Goal: Task Accomplishment & Management: Complete application form

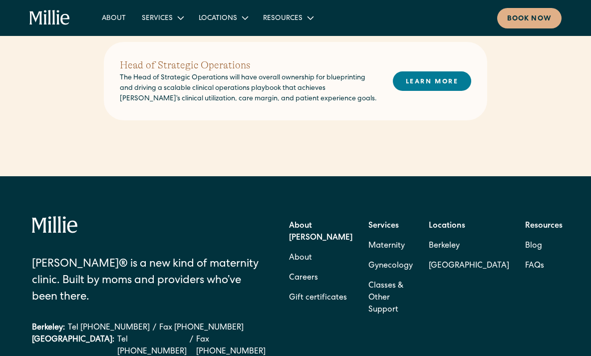
scroll to position [443, 0]
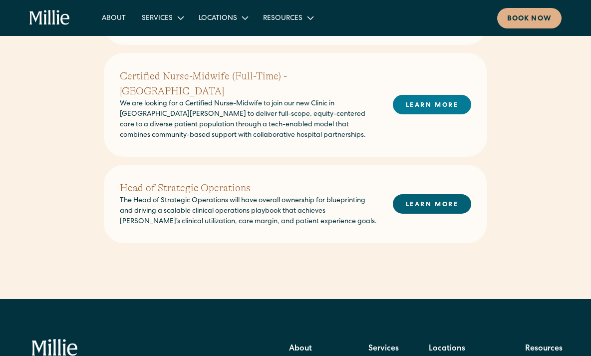
click at [420, 194] on link "LEARN MORE" at bounding box center [432, 203] width 78 height 19
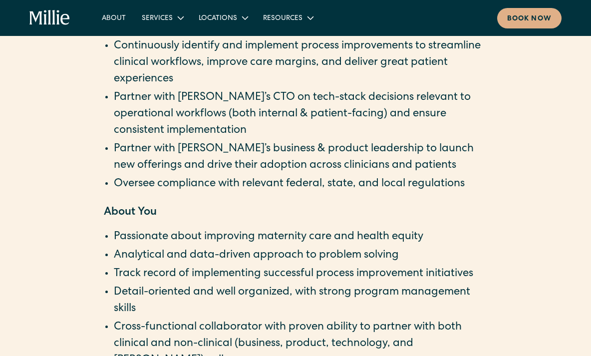
scroll to position [1374, 0]
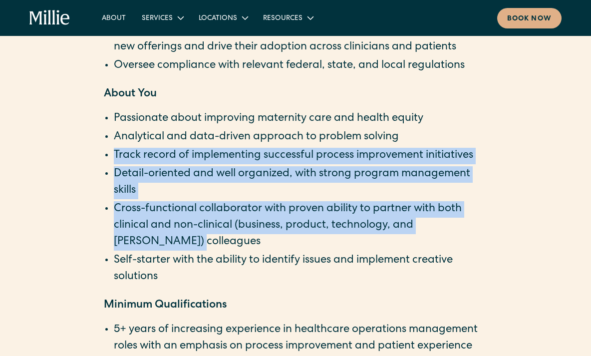
drag, startPoint x: 114, startPoint y: 155, endPoint x: 160, endPoint y: 237, distance: 93.9
click at [160, 237] on ul "Passionate about improving maternity care and health equity Analytical and data…" at bounding box center [296, 198] width 384 height 175
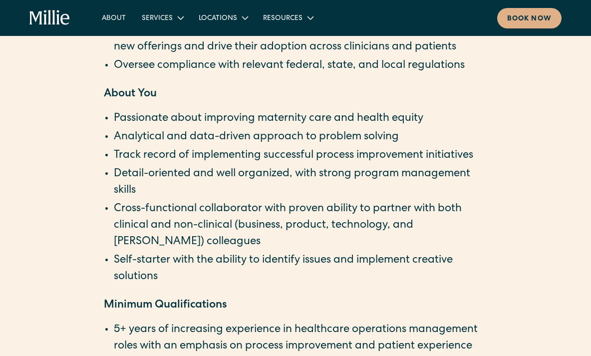
click at [175, 281] on li "Self-starter with the ability to identify issues and implement creative solutio…" at bounding box center [301, 269] width 374 height 33
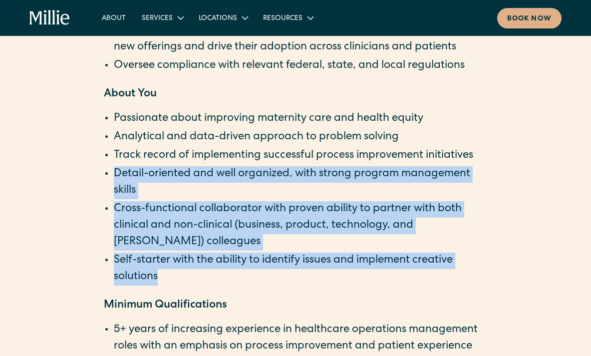
drag, startPoint x: 175, startPoint y: 281, endPoint x: 101, endPoint y: 163, distance: 139.2
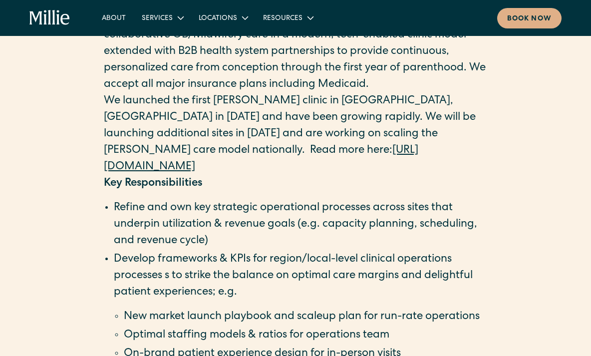
scroll to position [715, 0]
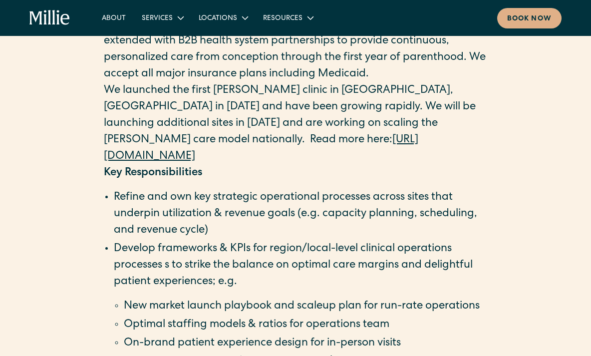
click at [115, 195] on li "Refine and own key strategic operational processes across sites that underpin u…" at bounding box center [301, 214] width 374 height 49
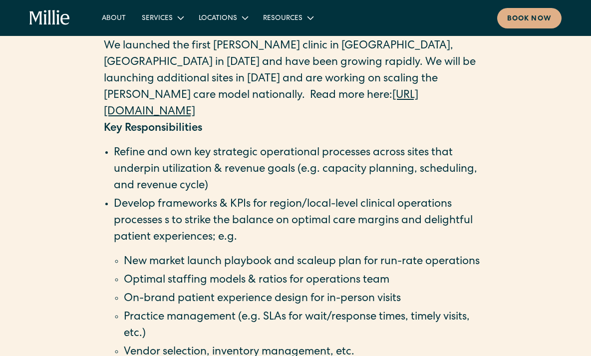
scroll to position [762, 0]
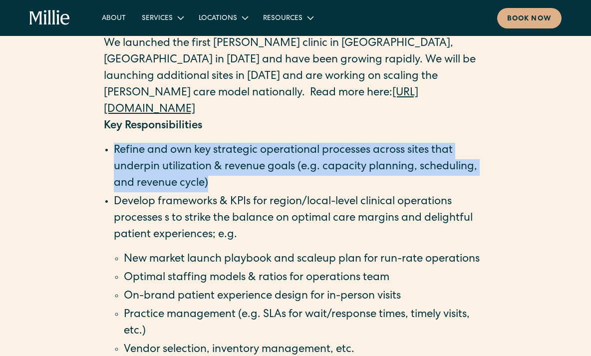
drag, startPoint x: 227, startPoint y: 186, endPoint x: 115, endPoint y: 144, distance: 120.0
click at [115, 144] on li "Refine and own key strategic operational processes across sites that underpin u…" at bounding box center [301, 167] width 374 height 49
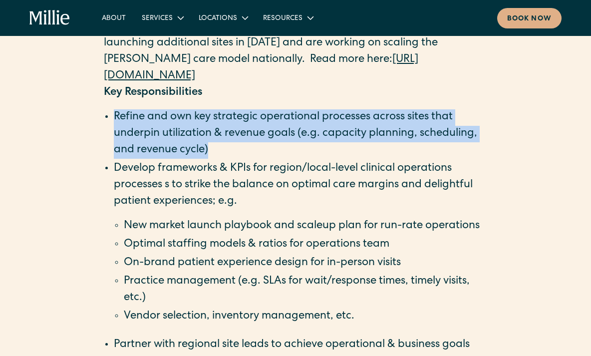
scroll to position [800, 0]
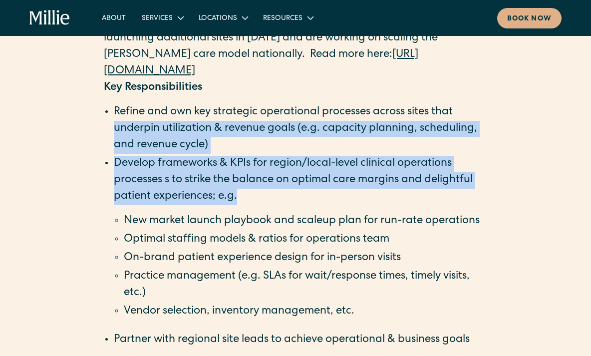
drag, startPoint x: 256, startPoint y: 203, endPoint x: 115, endPoint y: 123, distance: 161.3
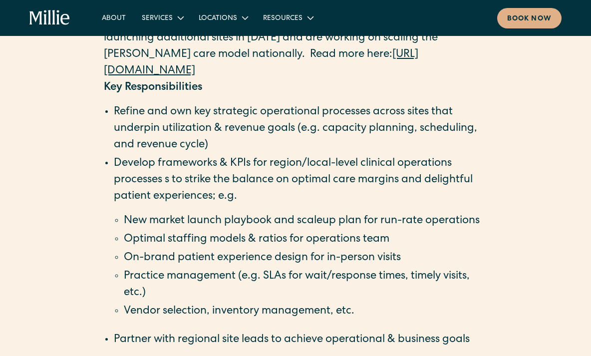
click at [216, 229] on li "New market launch playbook and scaleup plan for run-rate operations" at bounding box center [306, 221] width 364 height 16
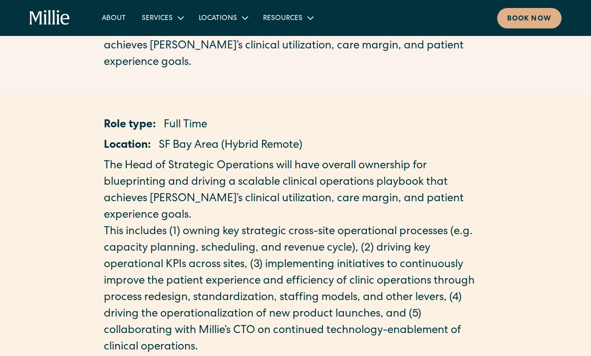
scroll to position [0, 0]
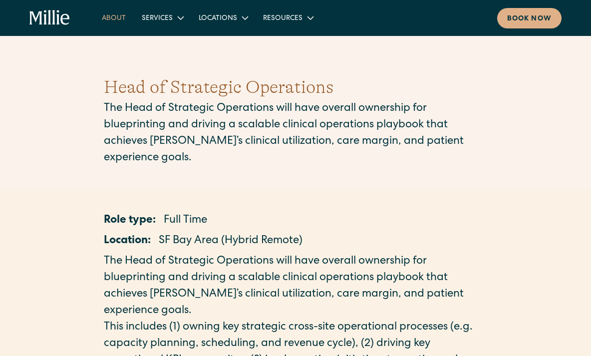
click at [112, 20] on link "About" at bounding box center [114, 17] width 40 height 16
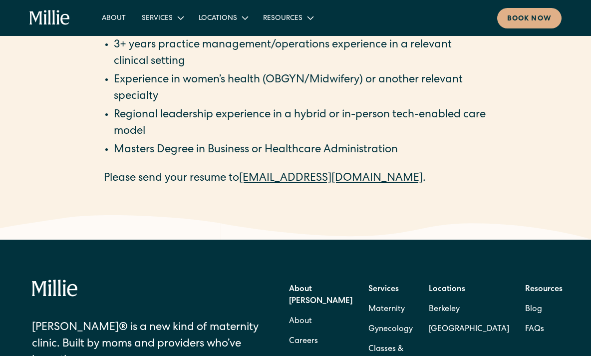
scroll to position [1724, 0]
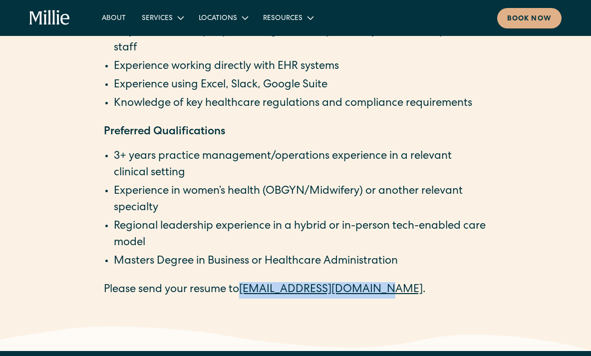
drag, startPoint x: 367, startPoint y: 291, endPoint x: 244, endPoint y: 293, distance: 122.9
click at [244, 293] on p "Please send your resume to [EMAIL_ADDRESS][DOMAIN_NAME] ." at bounding box center [296, 290] width 384 height 16
copy link "[EMAIL_ADDRESS][DOMAIN_NAME]"
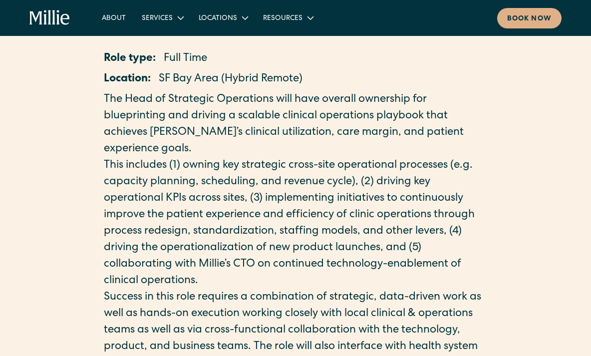
scroll to position [0, 0]
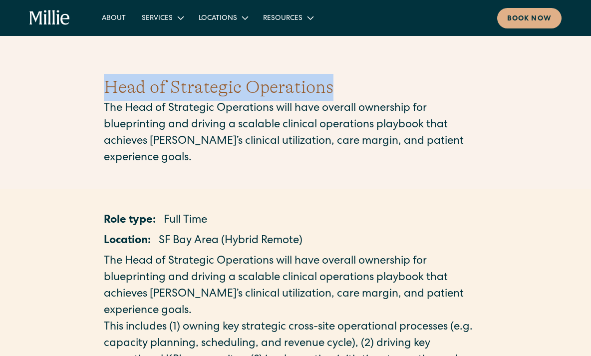
drag, startPoint x: 349, startPoint y: 87, endPoint x: 74, endPoint y: 85, distance: 274.8
click at [74, 85] on div "Head of Strategic Operations The Head of Strategic Operations will have overall…" at bounding box center [295, 120] width 591 height 141
copy h1 "Head of Strategic Operations"
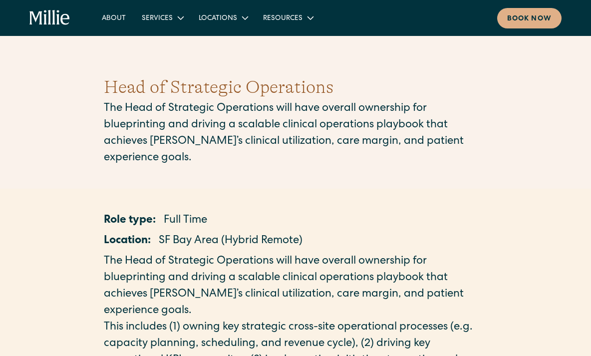
click at [278, 136] on p "The Head of Strategic Operations will have overall ownership for blueprinting a…" at bounding box center [296, 134] width 384 height 66
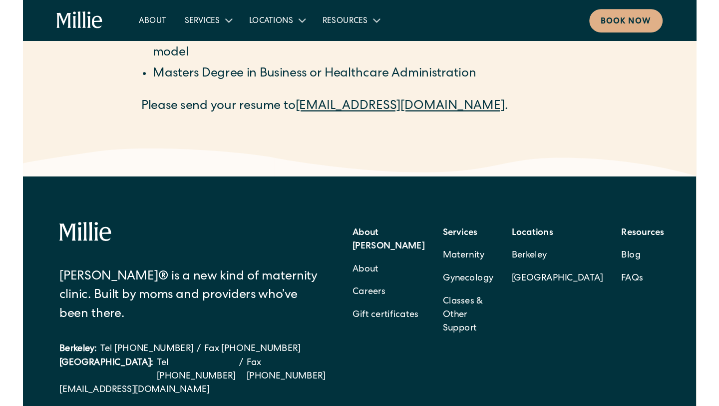
scroll to position [1879, 0]
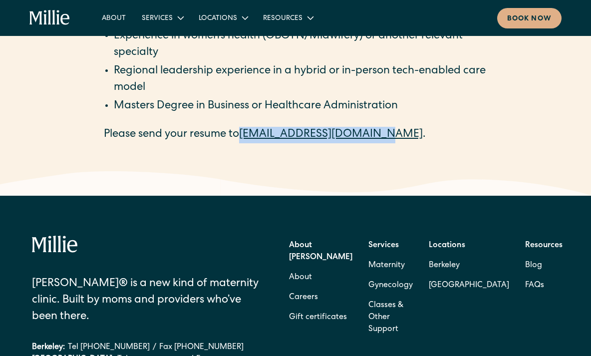
drag, startPoint x: 241, startPoint y: 135, endPoint x: 368, endPoint y: 135, distance: 126.4
click at [368, 134] on p "Please send your resume to careers@millieclinic.com ." at bounding box center [296, 135] width 384 height 16
copy p "careers@millieclinic.com"
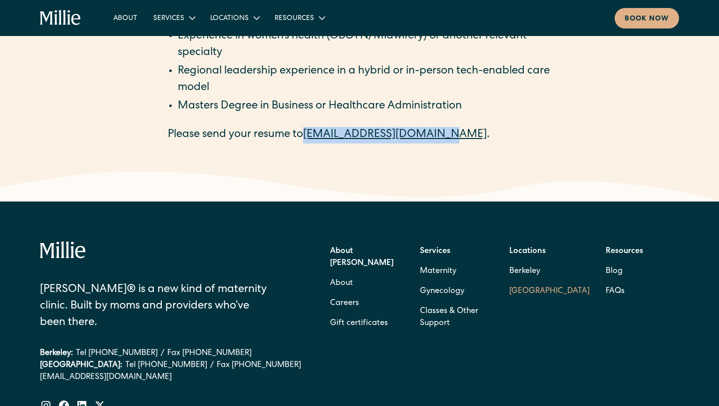
click at [540, 293] on link "[GEOGRAPHIC_DATA]" at bounding box center [550, 291] width 80 height 20
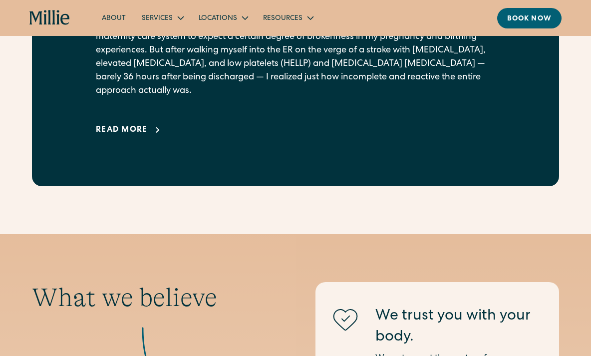
scroll to position [696, 0]
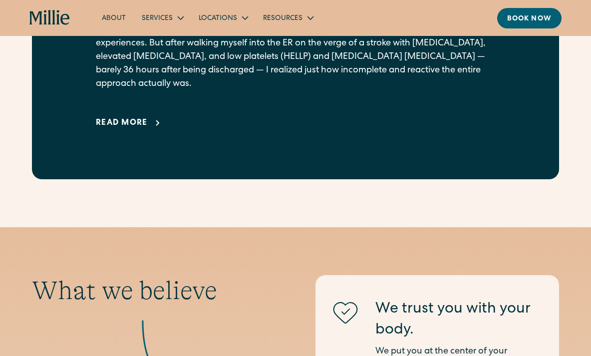
click at [145, 129] on div "Read more" at bounding box center [122, 123] width 52 height 12
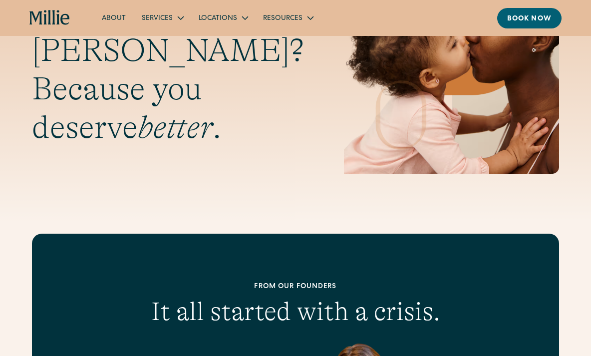
scroll to position [0, 0]
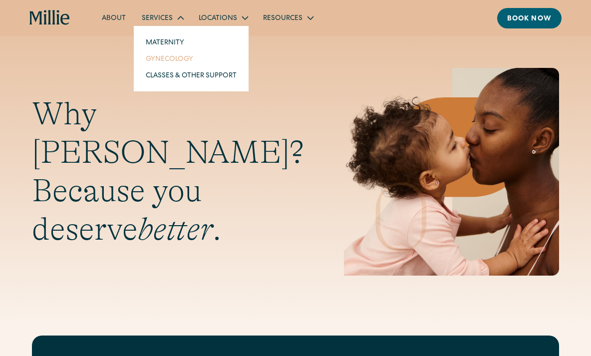
click at [165, 58] on link "Gynecology" at bounding box center [191, 58] width 107 height 16
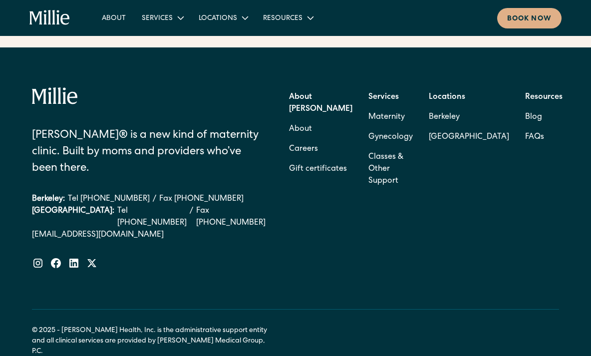
scroll to position [1664, 0]
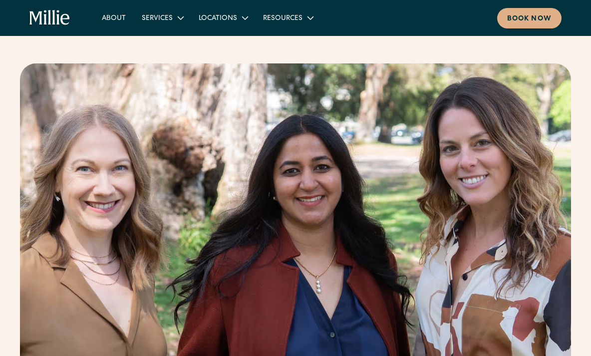
scroll to position [199, 0]
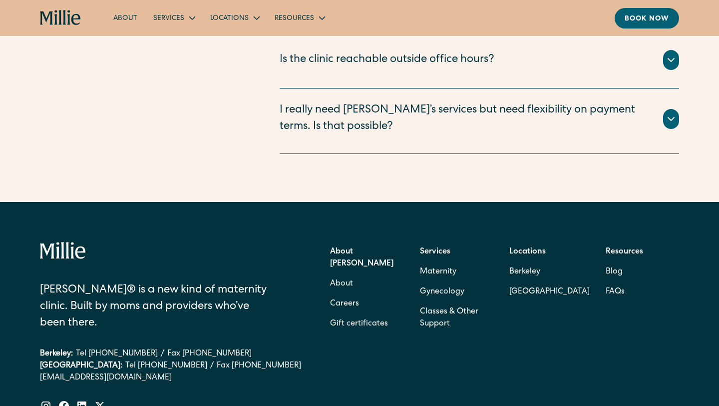
scroll to position [2359, 0]
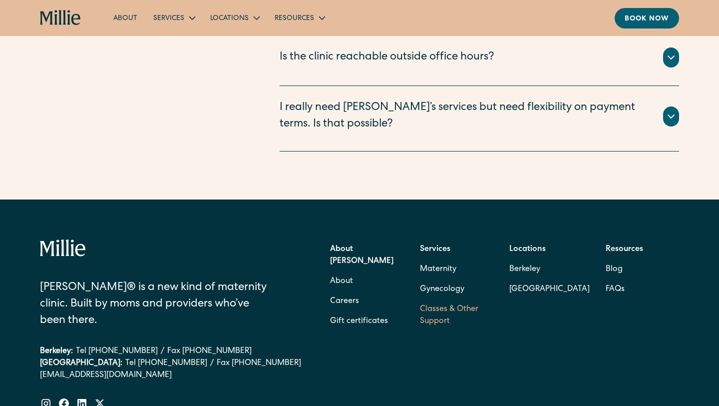
click at [454, 299] on link "Classes & Other Support" at bounding box center [456, 315] width 73 height 32
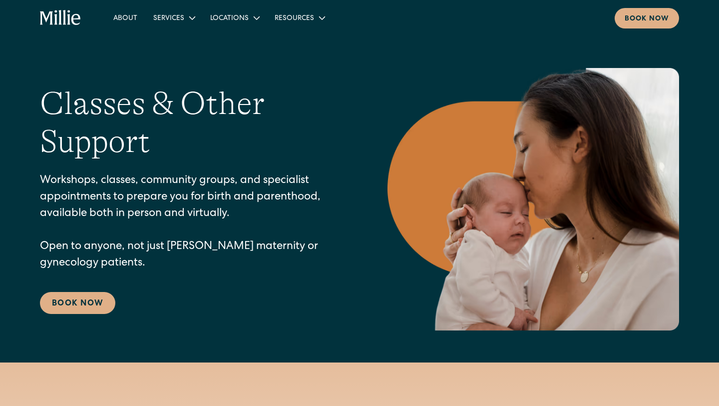
click at [62, 16] on icon "home" at bounding box center [60, 18] width 41 height 16
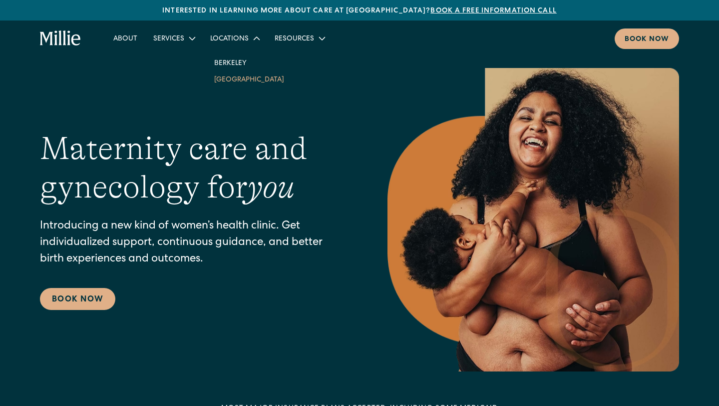
click at [234, 81] on link "[GEOGRAPHIC_DATA]" at bounding box center [249, 79] width 86 height 16
